Goal: Information Seeking & Learning: Learn about a topic

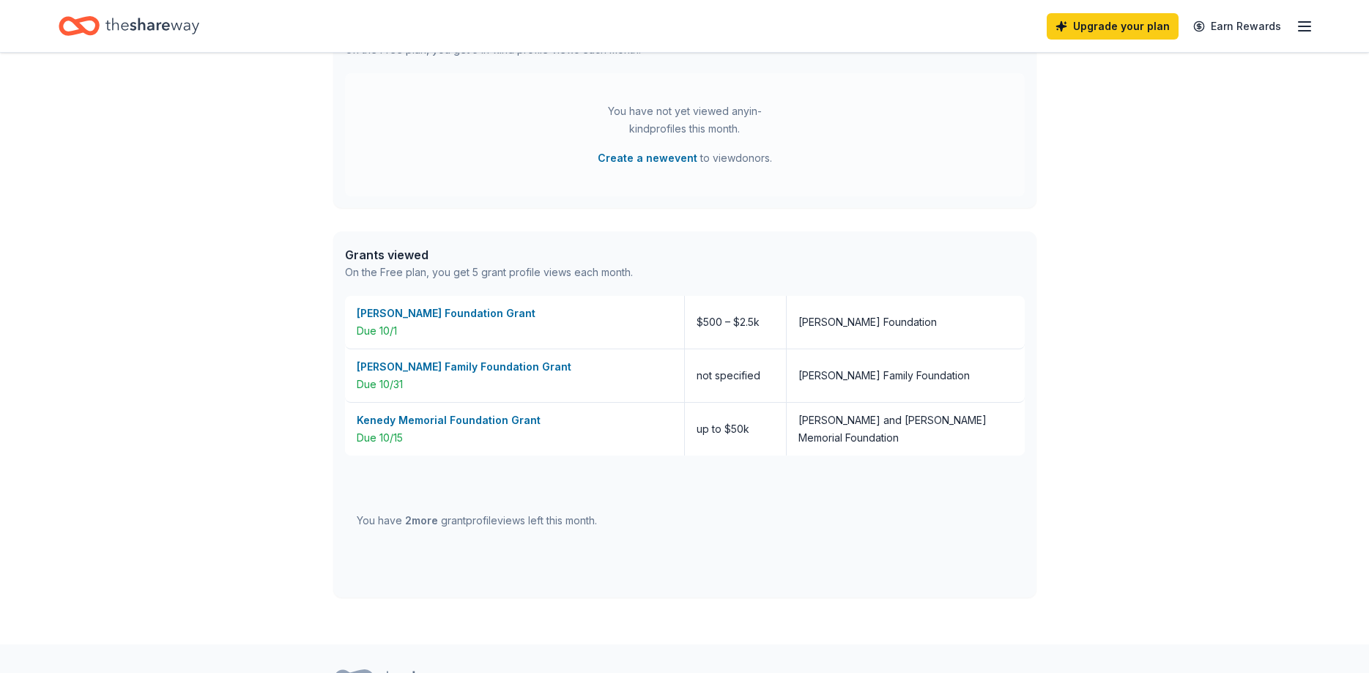
scroll to position [508, 0]
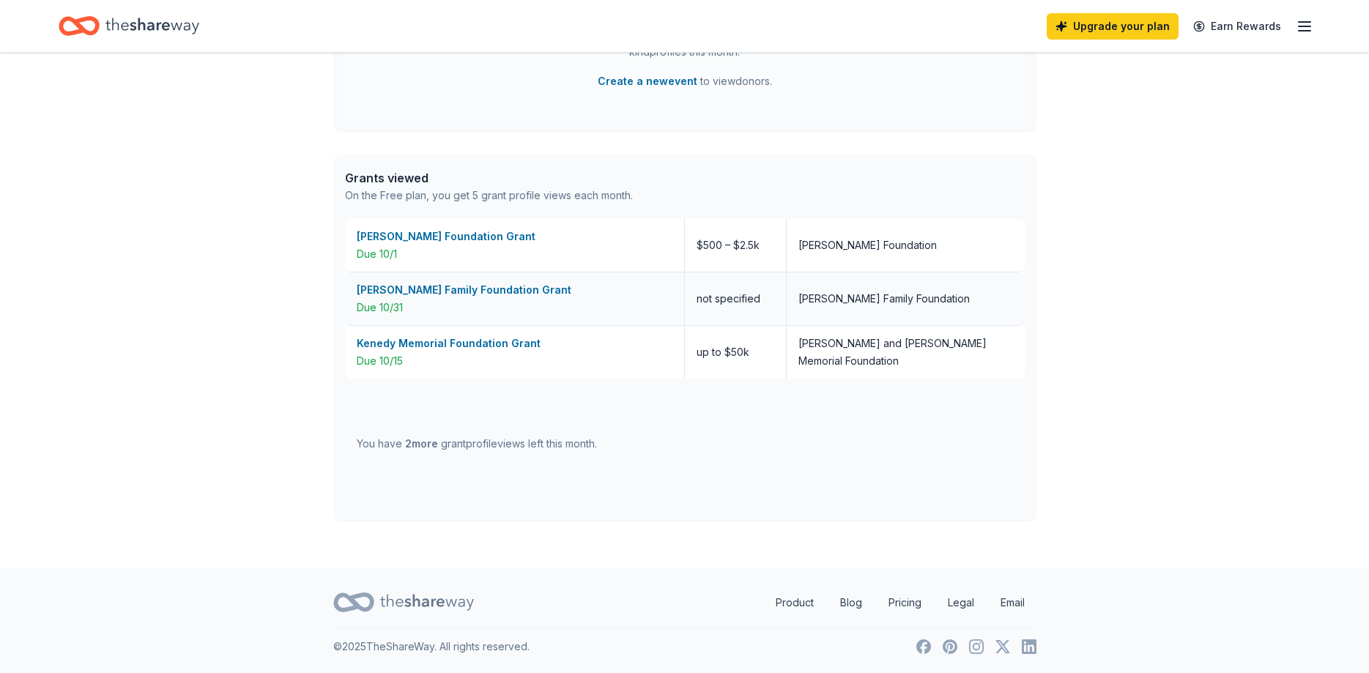
click at [503, 287] on div "[PERSON_NAME] Family Foundation Grant" at bounding box center [515, 290] width 316 height 18
click at [400, 343] on div "Kenedy Memorial Foundation Grant" at bounding box center [515, 344] width 316 height 18
click at [462, 237] on div "[PERSON_NAME] Foundation Grant" at bounding box center [515, 237] width 316 height 18
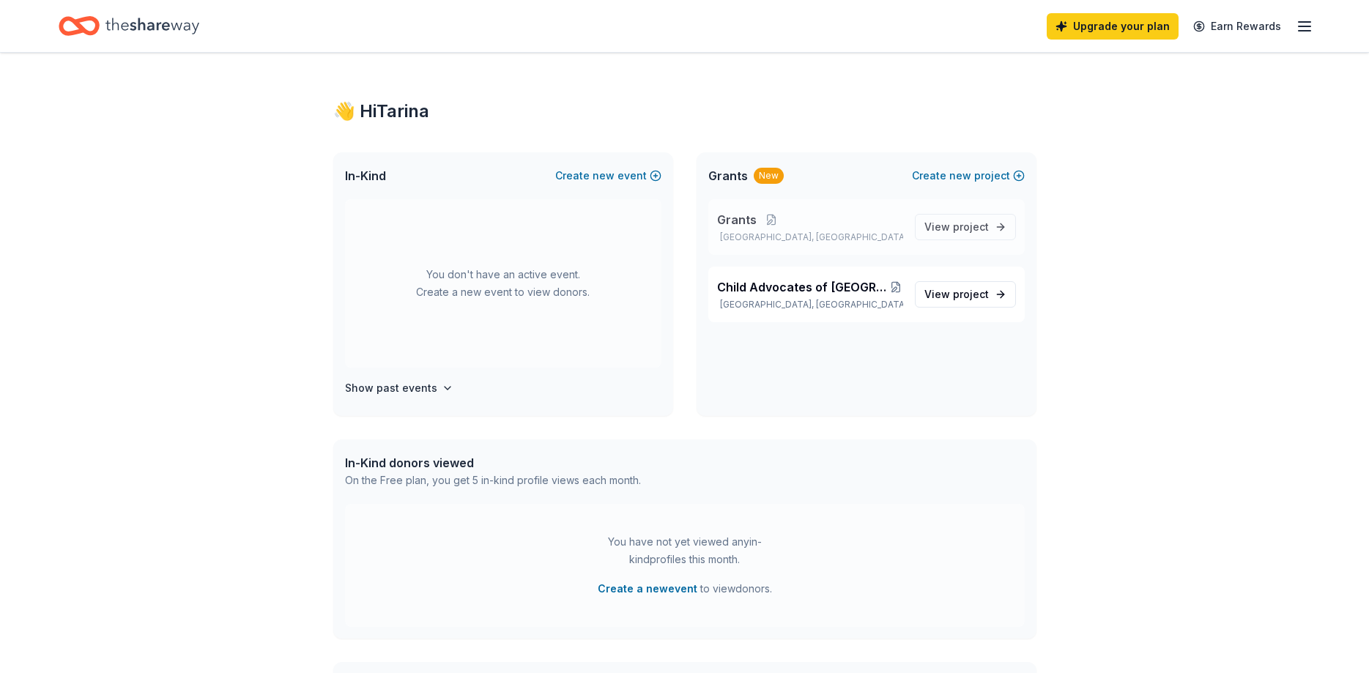
click at [738, 218] on span "Grants" at bounding box center [737, 220] width 40 height 18
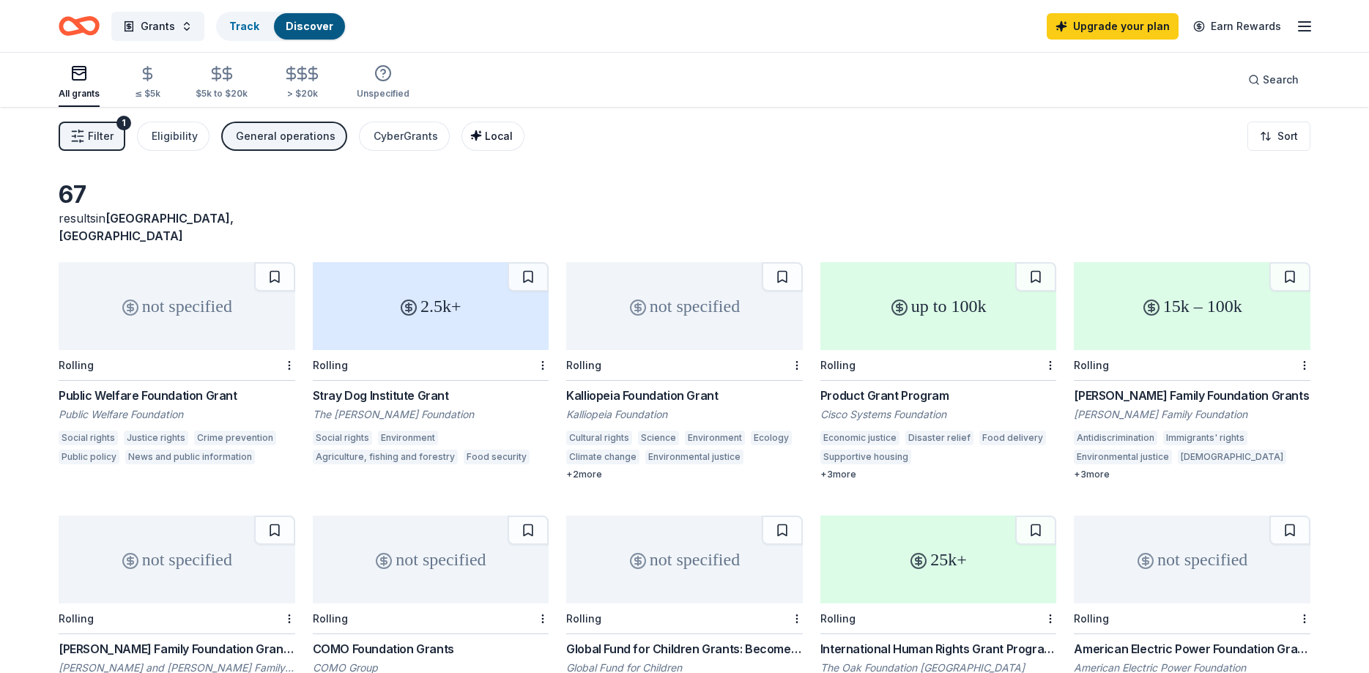
click at [485, 136] on span "Local" at bounding box center [499, 136] width 28 height 12
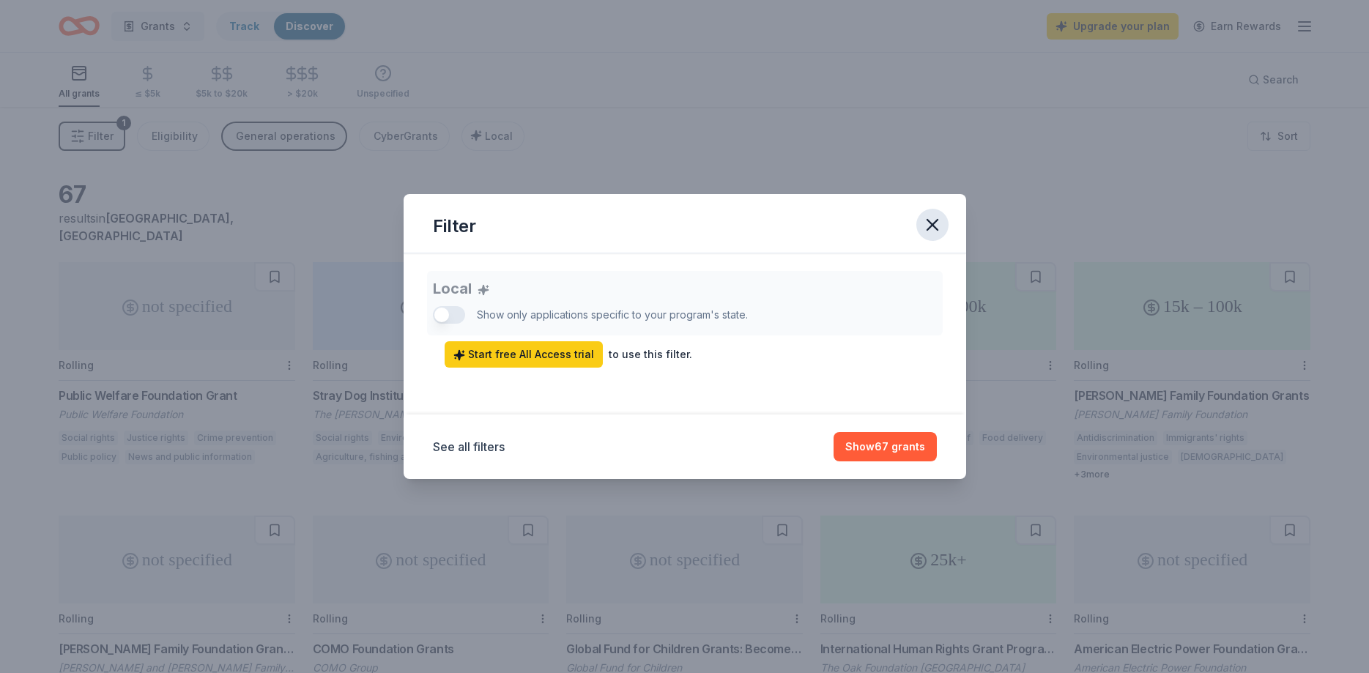
click at [936, 222] on icon "button" at bounding box center [933, 225] width 10 height 10
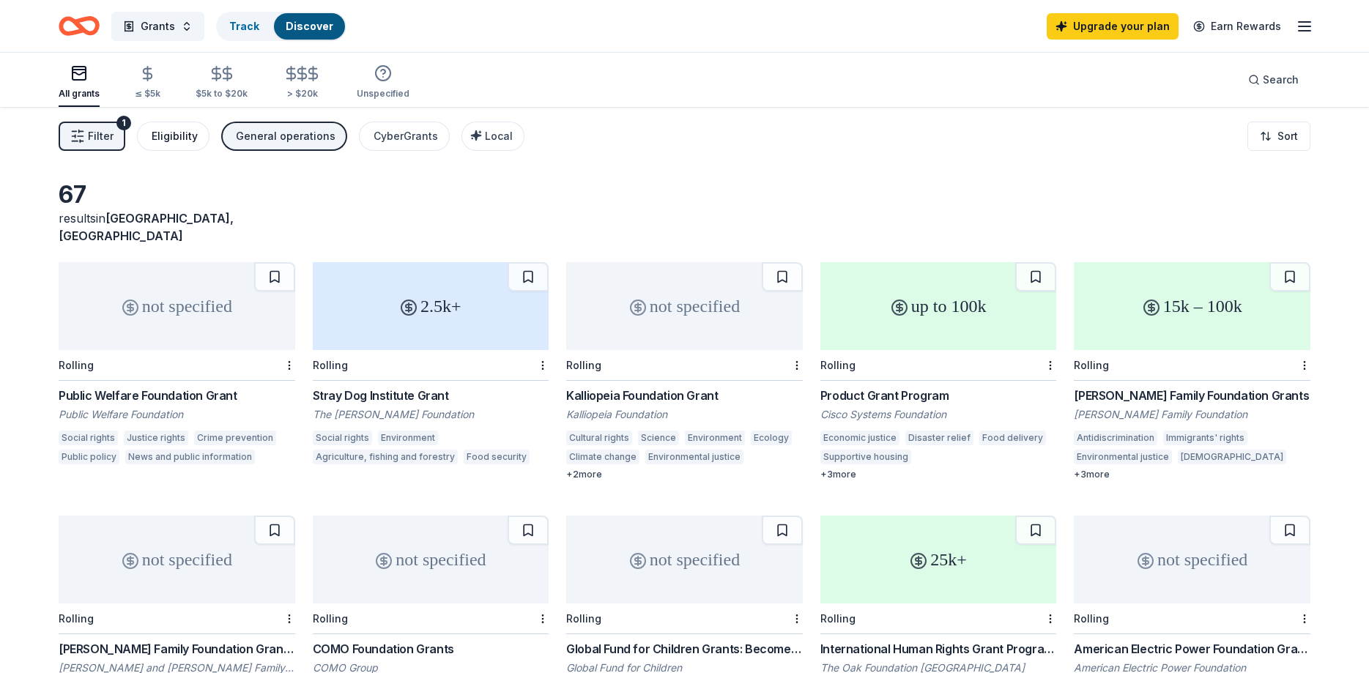
click at [180, 138] on div "Eligibility" at bounding box center [175, 136] width 46 height 18
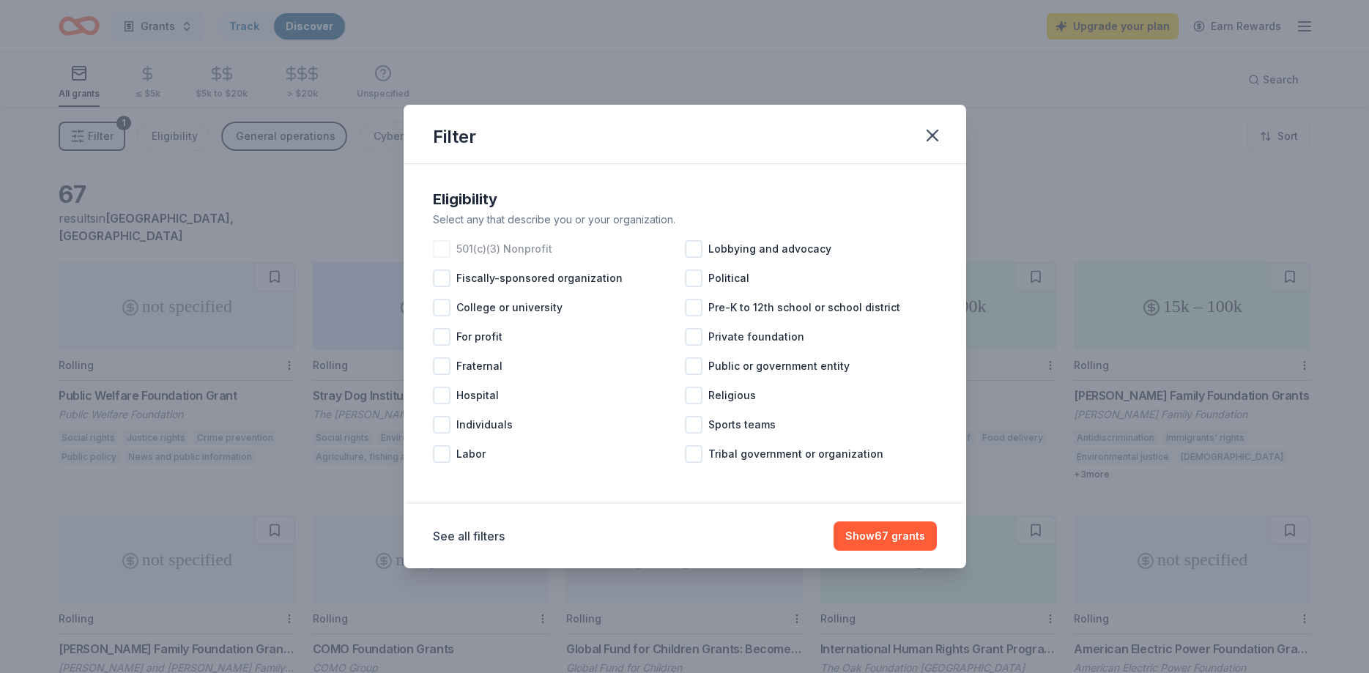
click at [441, 247] on div at bounding box center [442, 249] width 18 height 18
click at [906, 537] on button "Show 62 grants" at bounding box center [885, 536] width 103 height 29
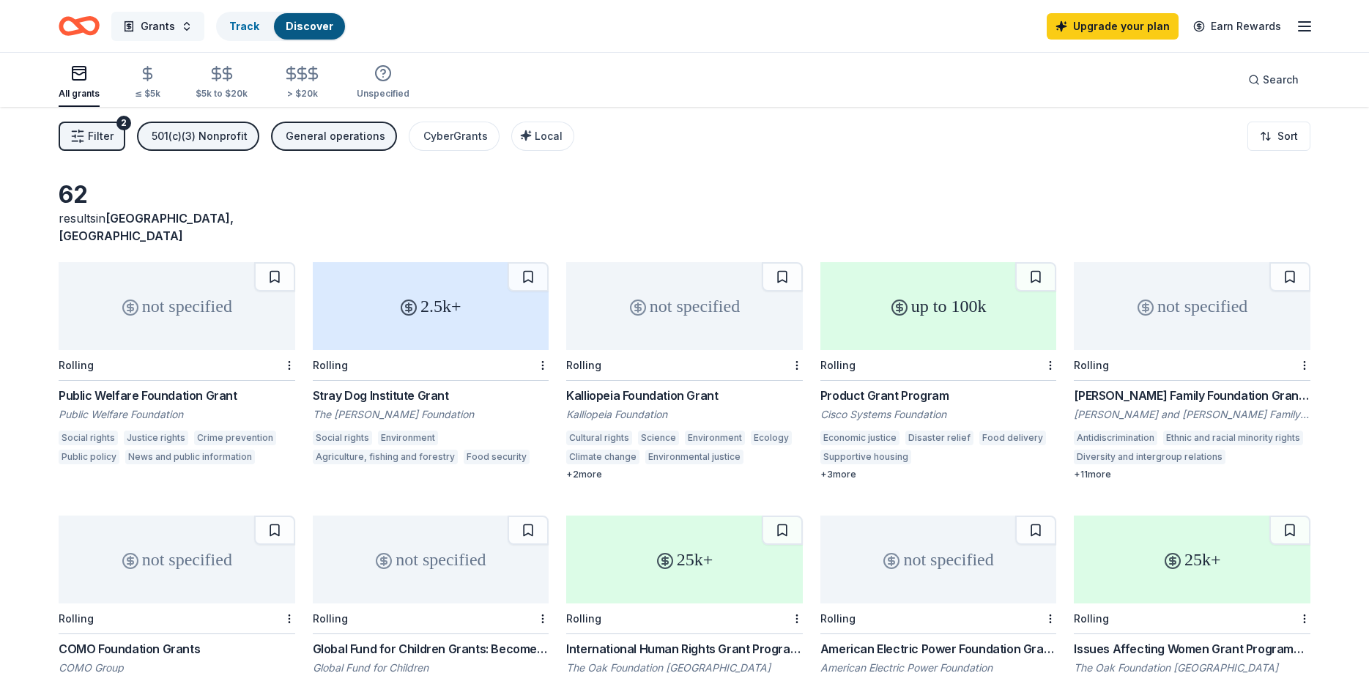
click at [168, 25] on span "Grants" at bounding box center [158, 27] width 34 height 18
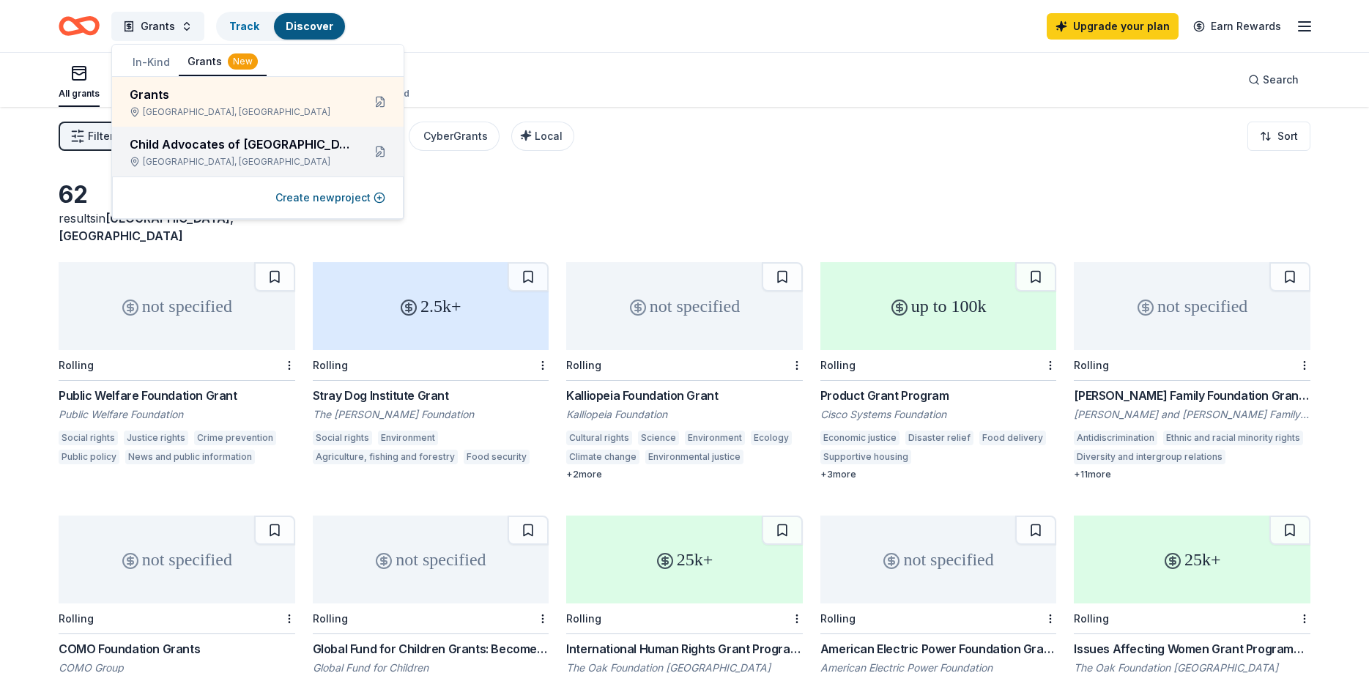
click at [165, 150] on div "Child Advocates of [GEOGRAPHIC_DATA] Christmas Home Tour" at bounding box center [240, 145] width 221 height 18
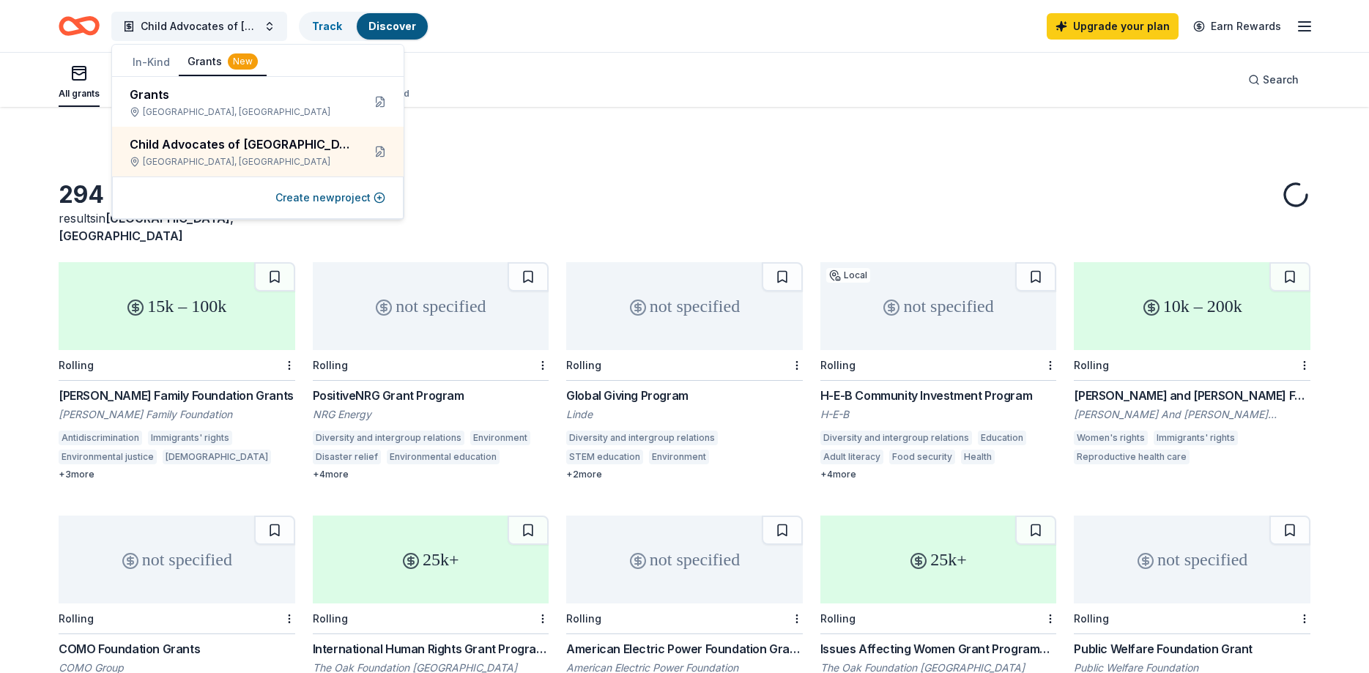
scroll to position [160, 0]
